Goal: Information Seeking & Learning: Check status

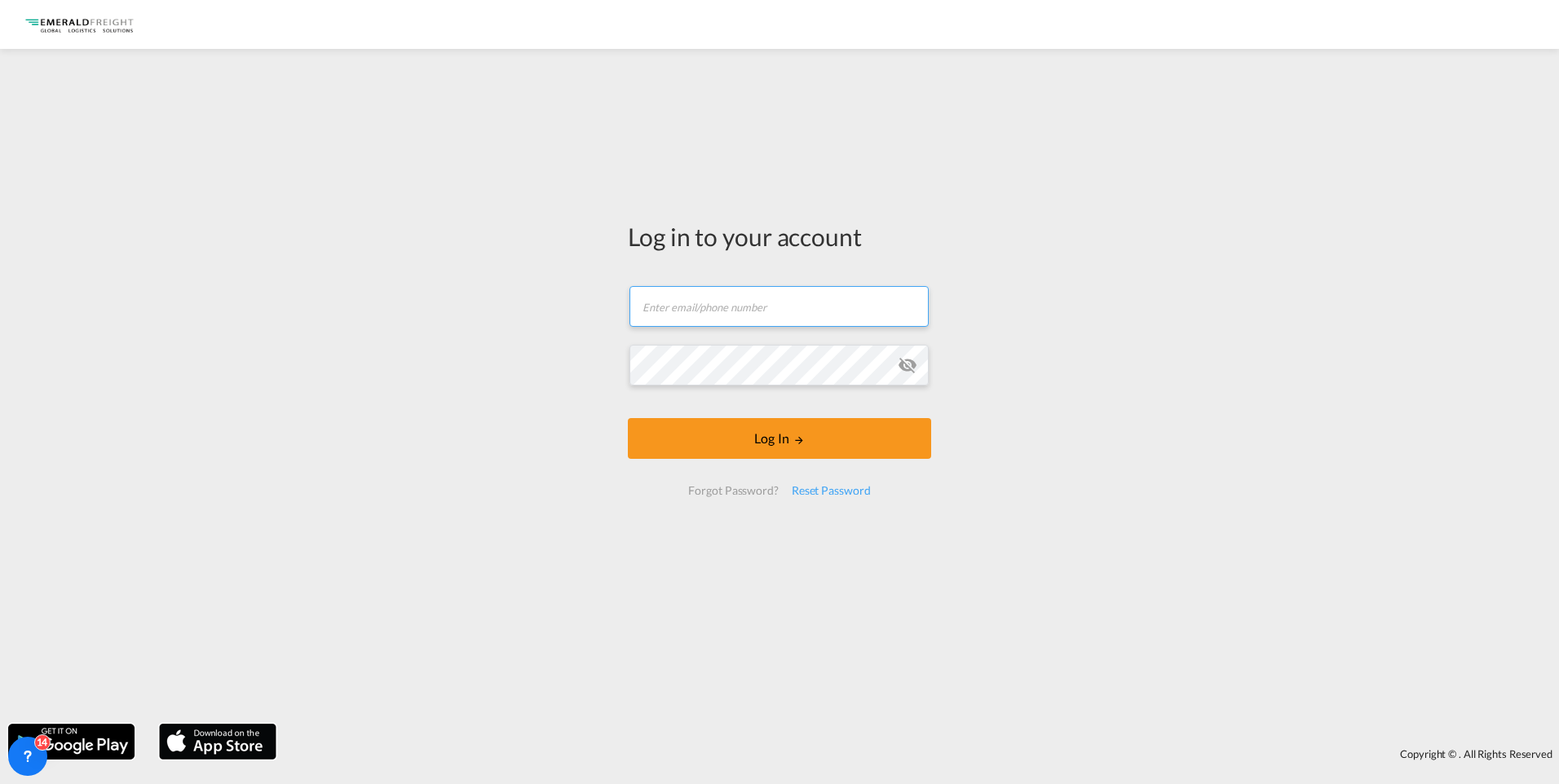
type input "[PERSON_NAME][EMAIL_ADDRESS][DOMAIN_NAME]"
